Goal: Transaction & Acquisition: Purchase product/service

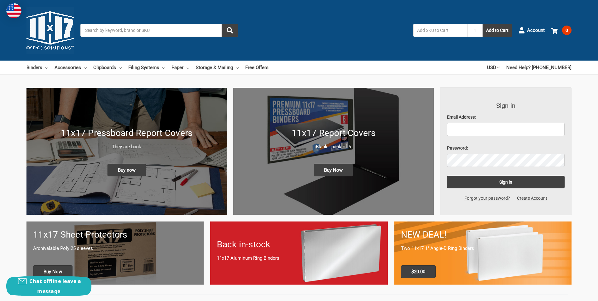
click at [336, 136] on h1 "11x17 Report Covers" at bounding box center [333, 132] width 187 height 13
click at [40, 67] on link "Binders" at bounding box center [36, 68] width 21 height 14
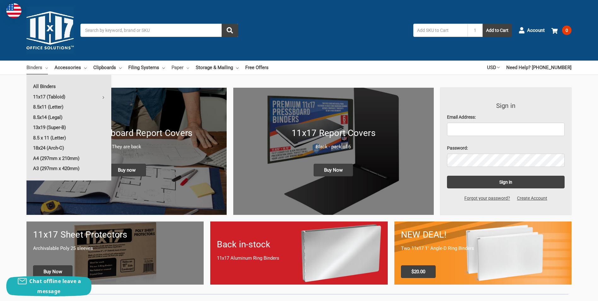
click at [181, 67] on link "Paper" at bounding box center [180, 68] width 18 height 14
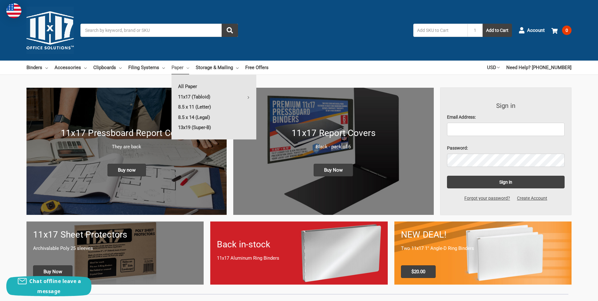
click at [383, 48] on div "Toggle menu Search 1 Add to Cart Account 0 Your Cart Your Cart Is Empty. Total …" at bounding box center [299, 30] width 598 height 61
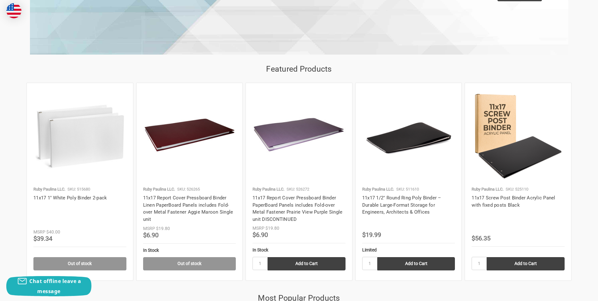
scroll to position [599, 0]
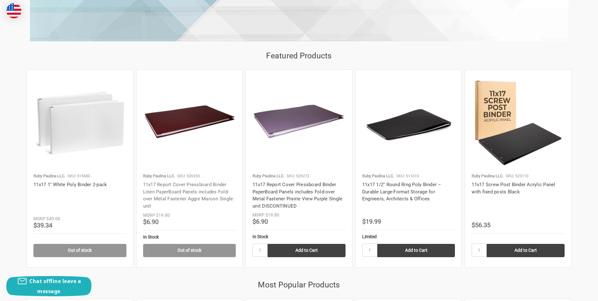
click at [173, 182] on link "11x17 Report Cover Pressboard Binder Linen PaperBoard Panels includes Fold-over…" at bounding box center [188, 195] width 90 height 27
